Goal: Task Accomplishment & Management: Complete application form

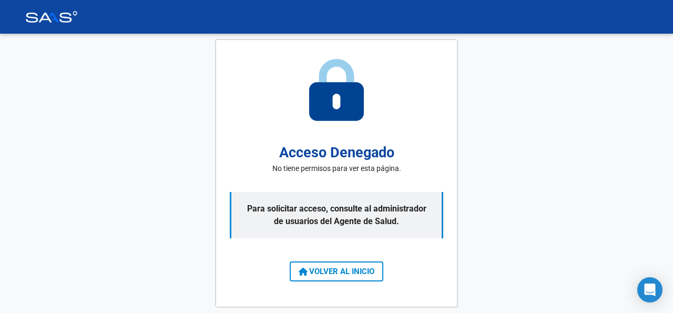
click at [345, 271] on span "VOLVER AL INICIO" at bounding box center [337, 271] width 76 height 9
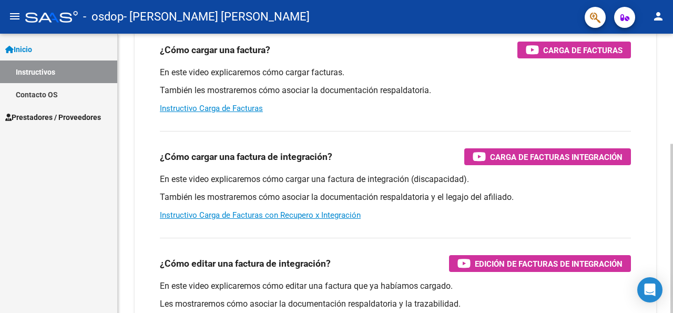
scroll to position [76, 0]
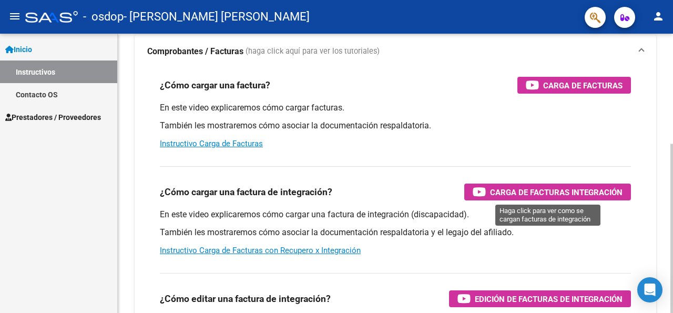
click at [525, 191] on span "Carga de Facturas Integración" at bounding box center [556, 192] width 133 height 13
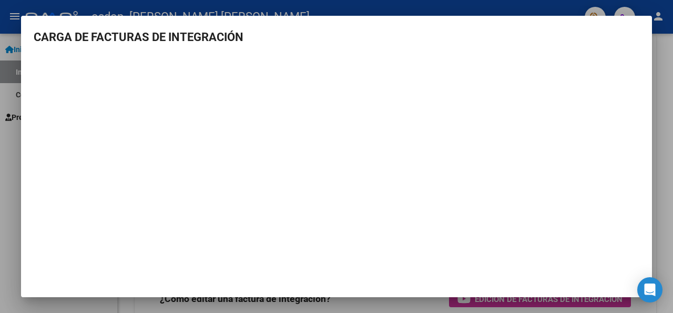
click at [659, 76] on div at bounding box center [336, 156] width 673 height 313
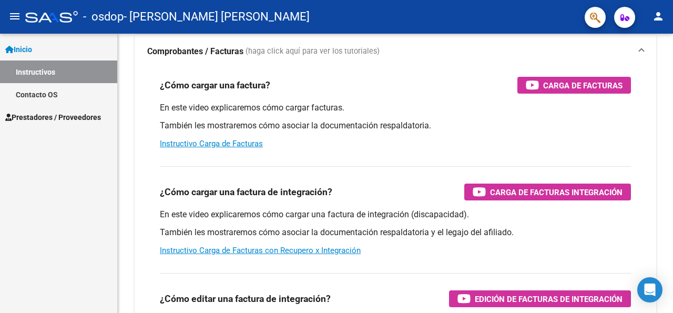
click at [38, 48] on link "Inicio" at bounding box center [58, 49] width 117 height 23
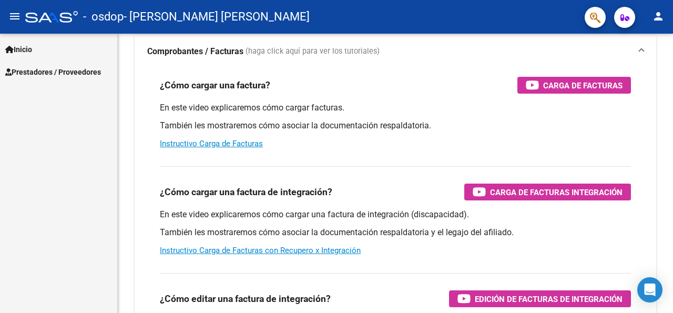
click at [38, 74] on span "Prestadores / Proveedores" at bounding box center [53, 72] width 96 height 12
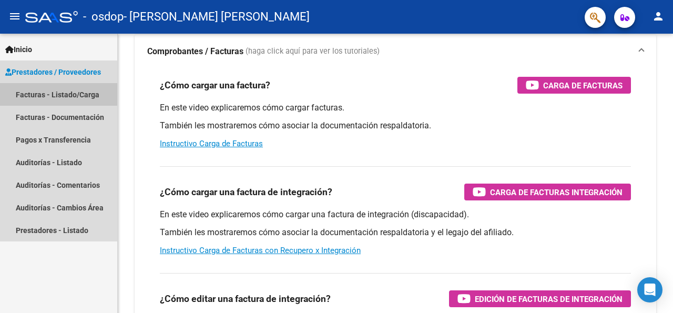
click at [38, 92] on link "Facturas - Listado/Carga" at bounding box center [58, 94] width 117 height 23
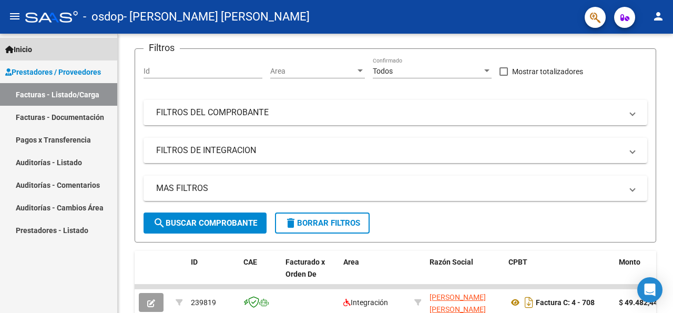
click at [41, 47] on link "Inicio" at bounding box center [58, 49] width 117 height 23
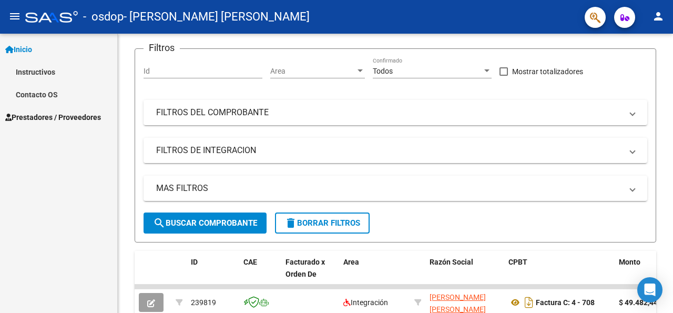
click at [42, 75] on link "Instructivos" at bounding box center [58, 71] width 117 height 23
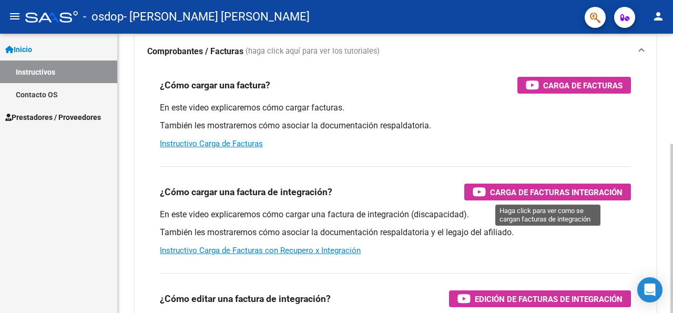
click at [519, 199] on div "Carga de Facturas Integración" at bounding box center [548, 192] width 150 height 17
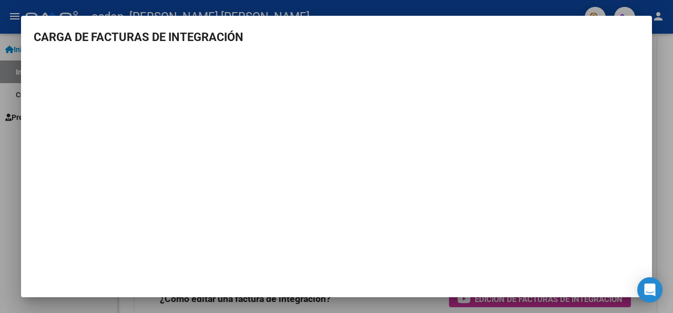
click at [666, 56] on div at bounding box center [336, 156] width 673 height 313
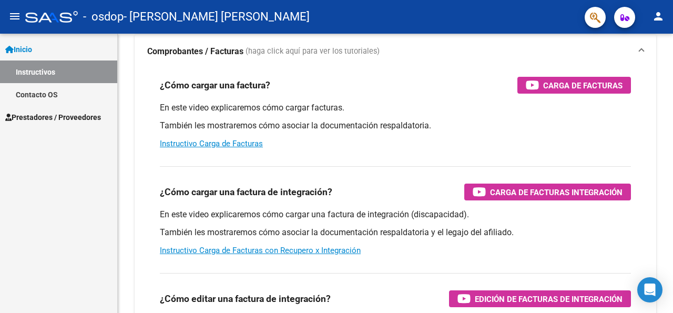
click at [79, 47] on link "Inicio" at bounding box center [58, 49] width 117 height 23
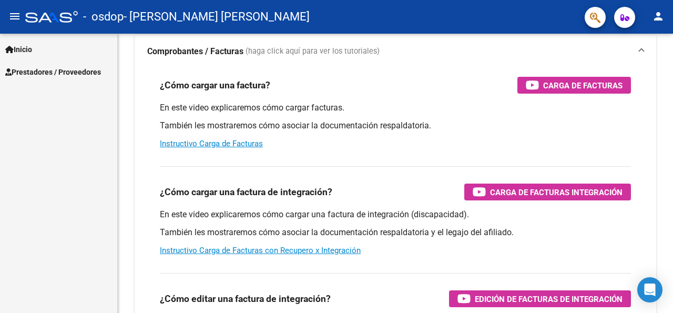
click at [69, 72] on span "Prestadores / Proveedores" at bounding box center [53, 72] width 96 height 12
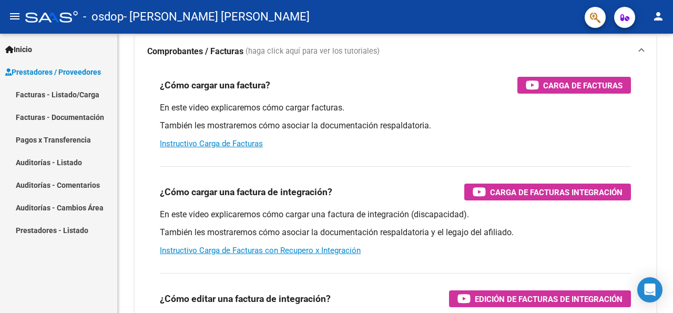
click at [68, 95] on link "Facturas - Listado/Carga" at bounding box center [58, 94] width 117 height 23
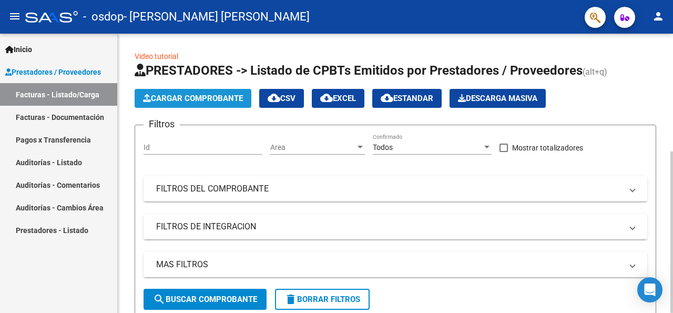
click at [234, 98] on span "Cargar Comprobante" at bounding box center [193, 98] width 100 height 9
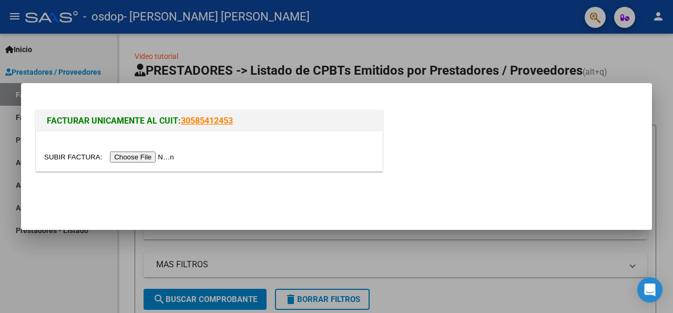
click at [67, 157] on input "file" at bounding box center [110, 156] width 133 height 11
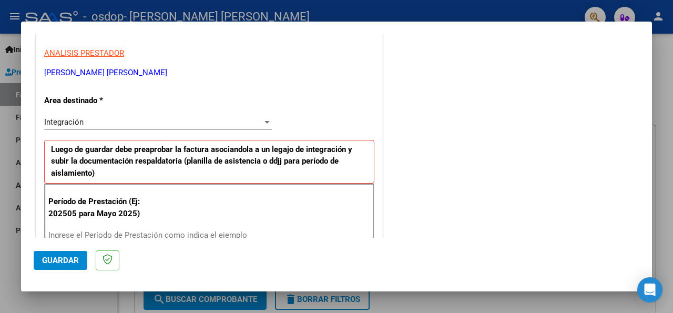
scroll to position [245, 0]
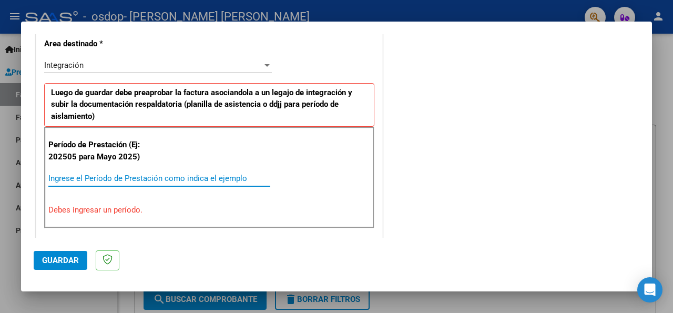
click at [69, 179] on input "Ingrese el Período de Prestación como indica el ejemplo" at bounding box center [159, 178] width 222 height 9
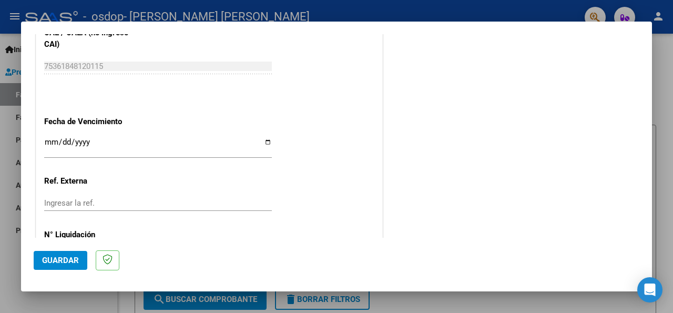
scroll to position [731, 0]
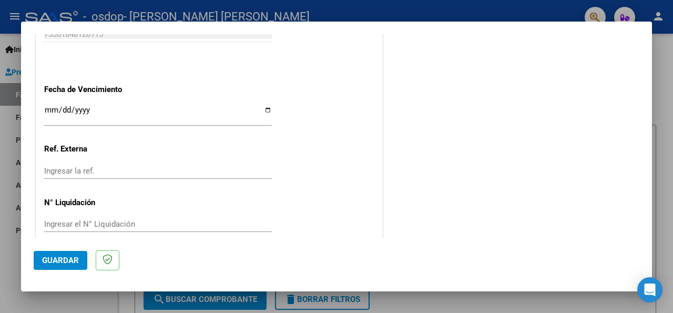
type input "202508"
click at [69, 259] on span "Guardar" at bounding box center [60, 260] width 37 height 9
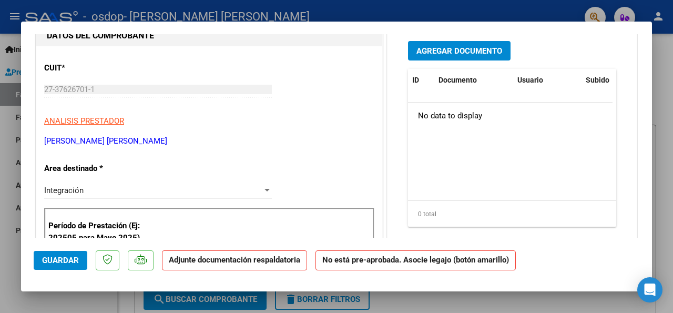
scroll to position [0, 0]
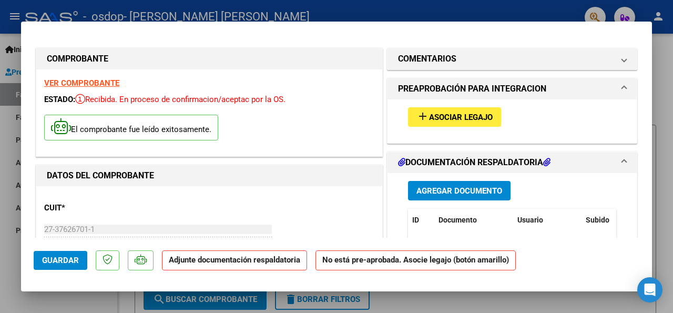
click at [491, 119] on button "add Asociar Legajo" at bounding box center [454, 116] width 93 height 19
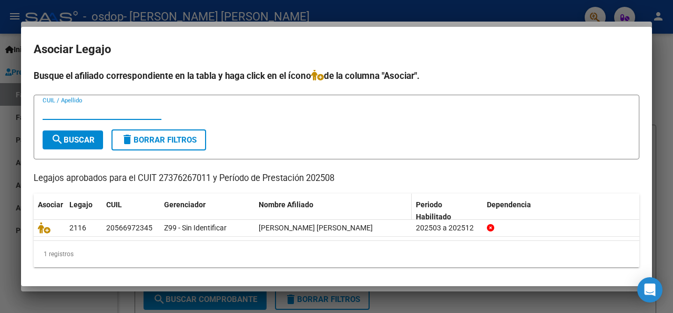
scroll to position [2, 0]
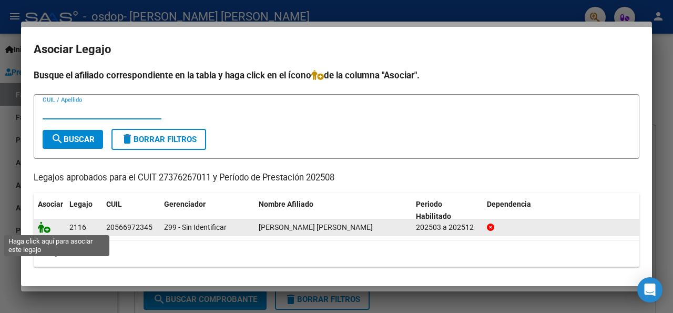
click at [46, 228] on icon at bounding box center [44, 227] width 13 height 12
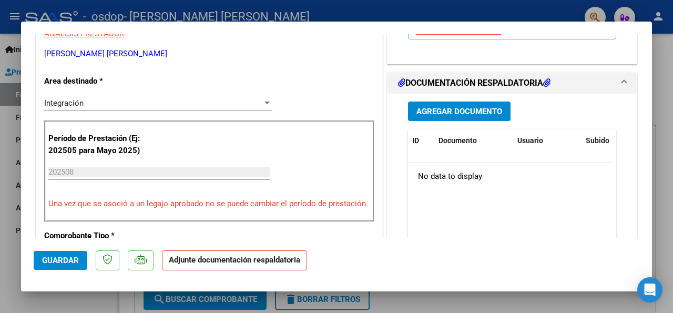
scroll to position [284, 0]
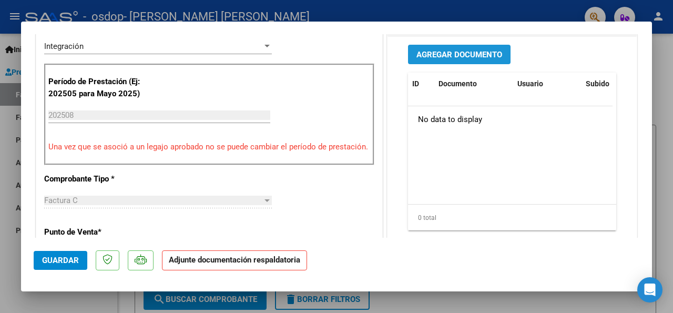
click at [487, 59] on span "Agregar Documento" at bounding box center [460, 54] width 86 height 9
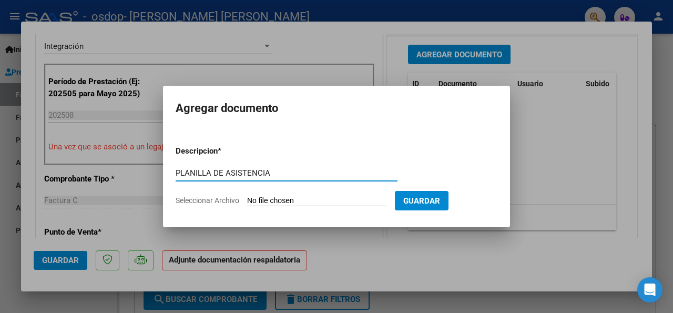
type input "PLANILLA DE ASISTENCIA"
click at [272, 196] on input "Seleccionar Archivo" at bounding box center [316, 201] width 139 height 10
type input "C:\fakepath\[PERSON_NAME] asist agosto .pdf"
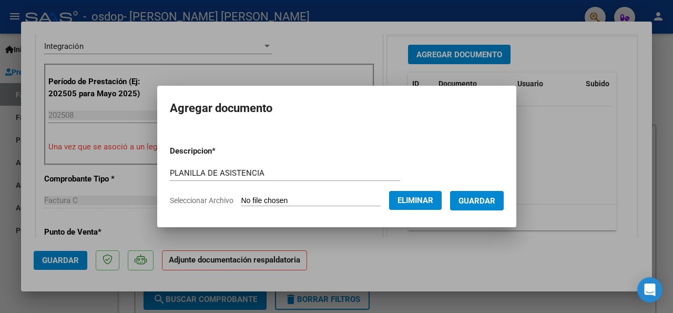
click at [473, 203] on span "Guardar" at bounding box center [477, 200] width 37 height 9
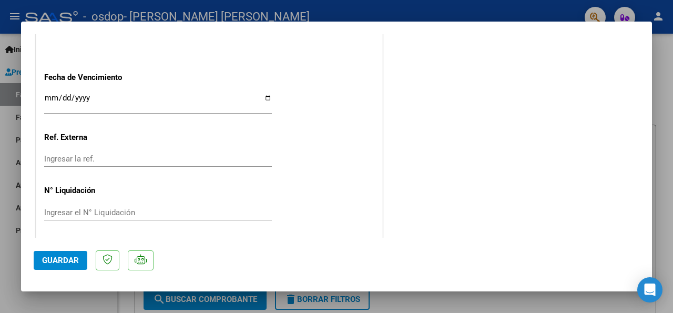
scroll to position [747, 0]
click at [64, 262] on span "Guardar" at bounding box center [60, 260] width 37 height 9
click at [667, 115] on div at bounding box center [336, 156] width 673 height 313
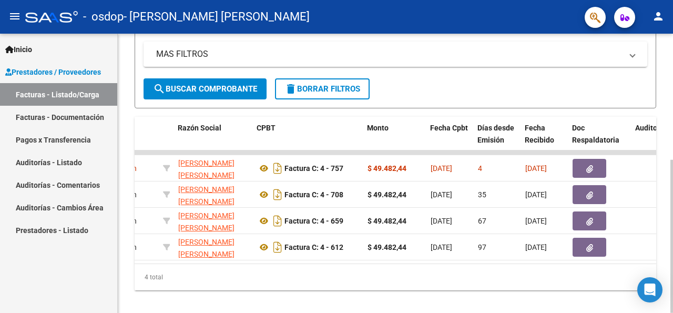
scroll to position [0, 0]
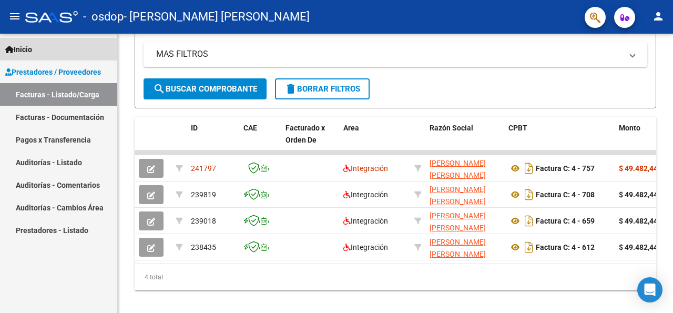
click at [56, 52] on link "Inicio" at bounding box center [58, 49] width 117 height 23
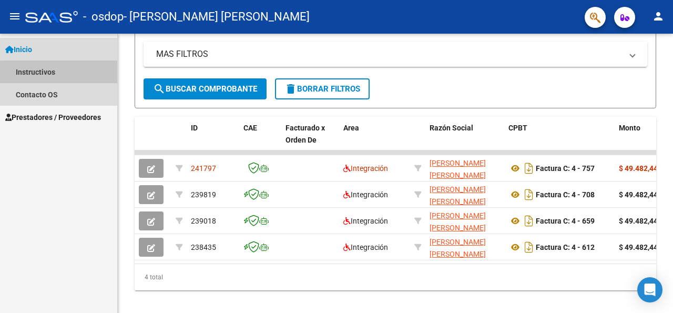
click at [67, 73] on link "Instructivos" at bounding box center [58, 71] width 117 height 23
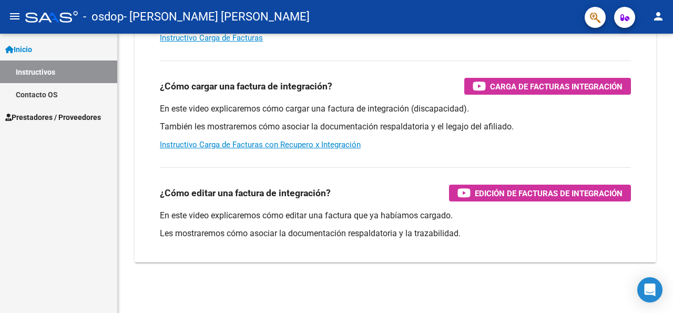
scroll to position [181, 0]
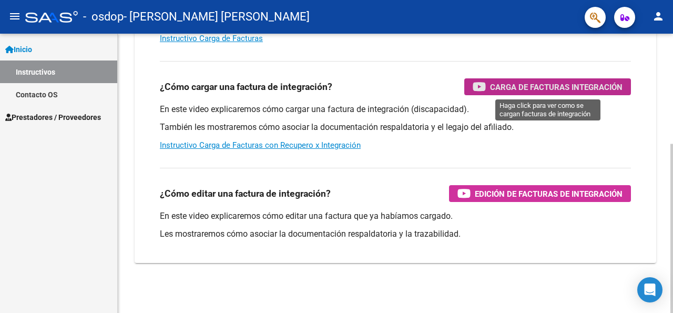
click at [531, 79] on div "Carga de Facturas Integración" at bounding box center [548, 86] width 150 height 17
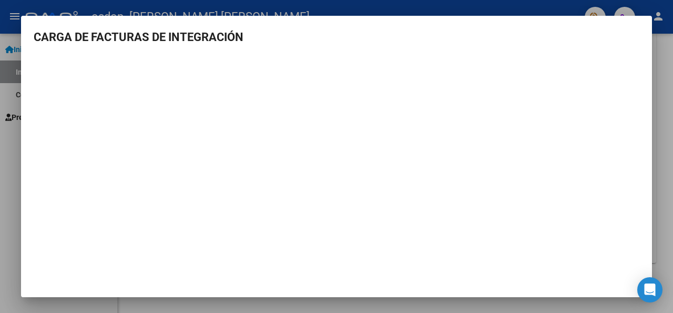
click at [655, 173] on div at bounding box center [336, 156] width 673 height 313
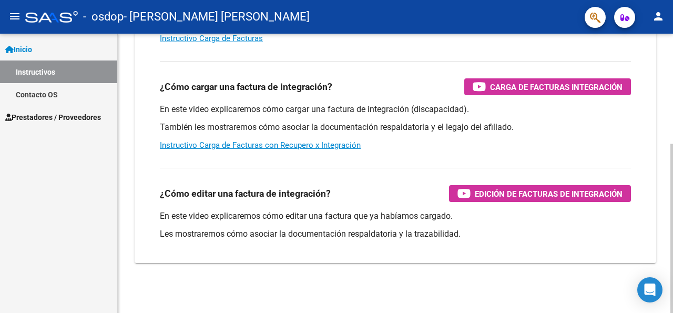
scroll to position [0, 0]
